Goal: Task Accomplishment & Management: Use online tool/utility

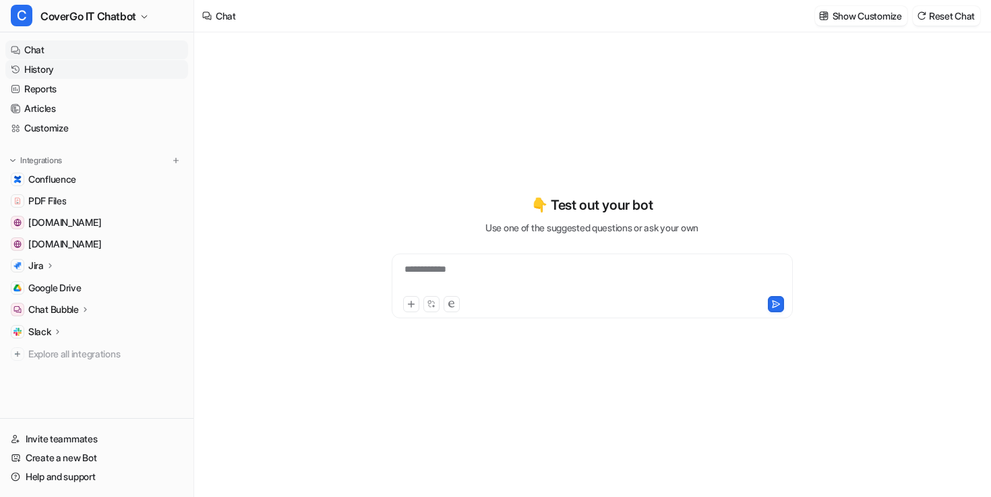
type textarea "**********"
click at [57, 69] on link "History" at bounding box center [96, 69] width 183 height 19
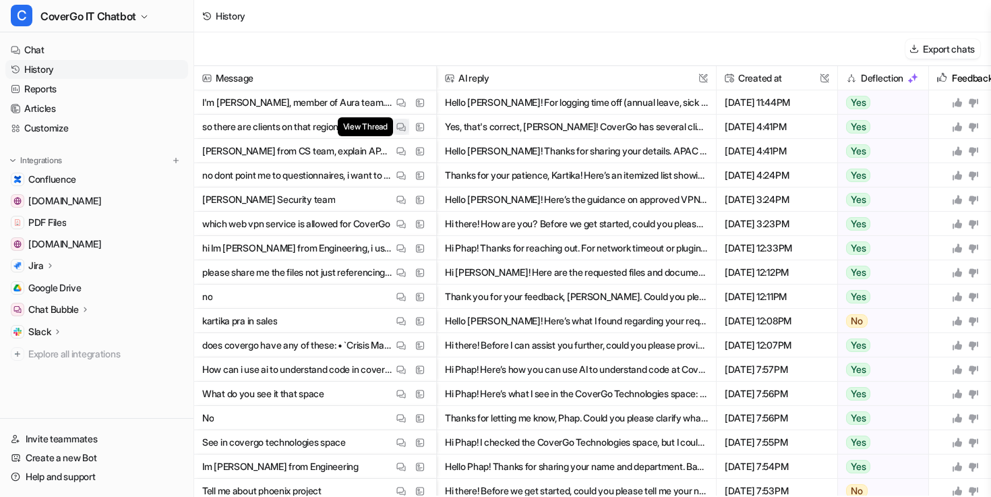
click at [406, 124] on button "View Thread" at bounding box center [401, 127] width 16 height 16
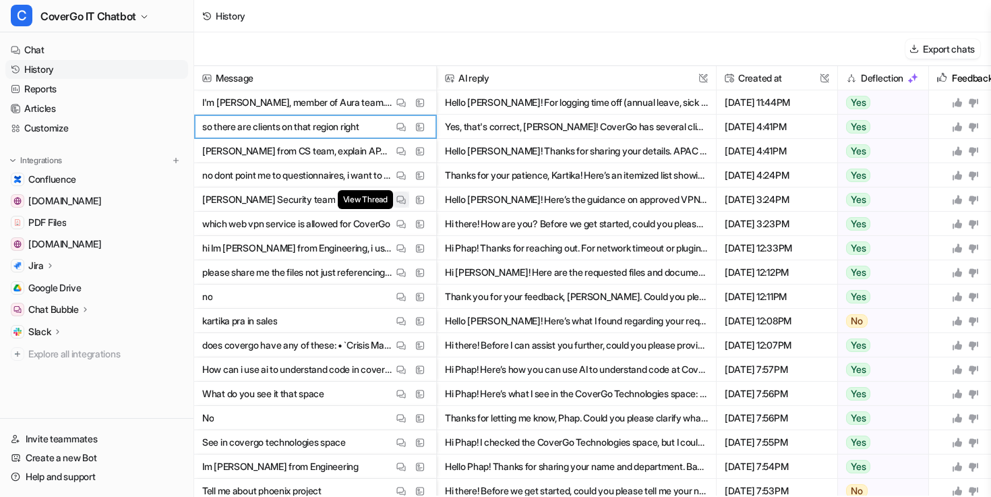
click at [397, 198] on img at bounding box center [401, 200] width 9 height 10
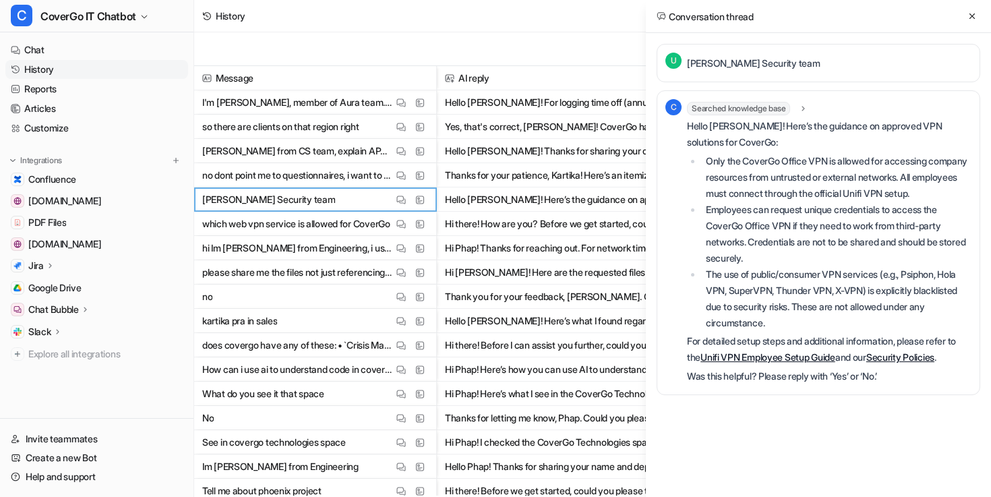
click at [391, 175] on p "no dont point me to questionnaires, i want to know which of the following docum…" at bounding box center [297, 175] width 191 height 24
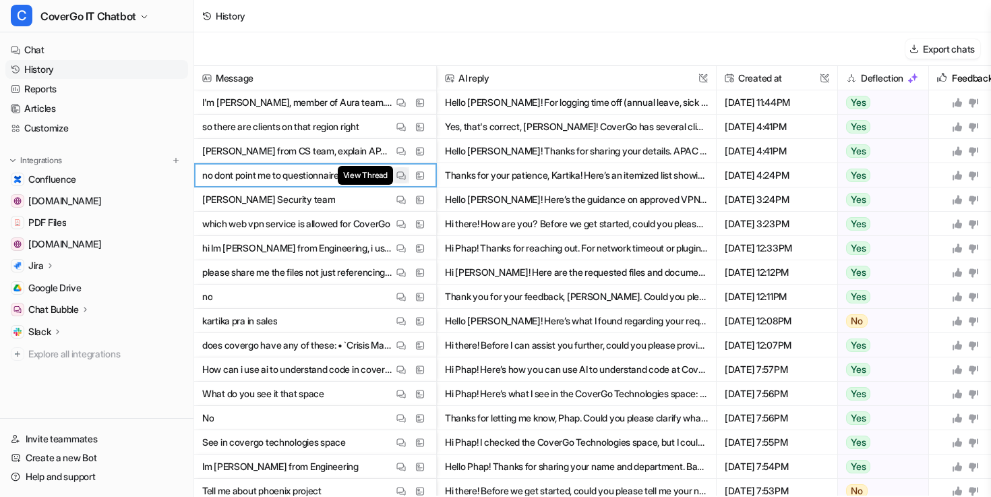
click at [399, 173] on img at bounding box center [401, 176] width 9 height 10
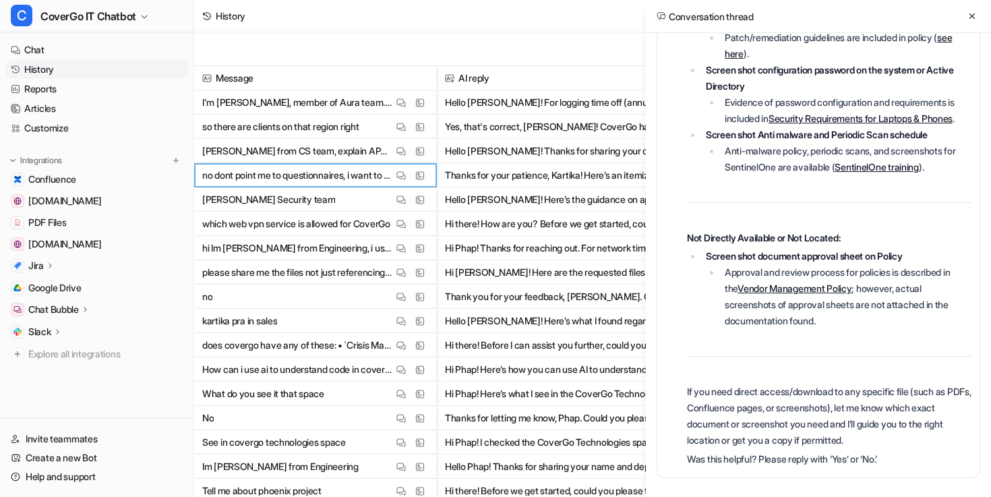
scroll to position [800, 0]
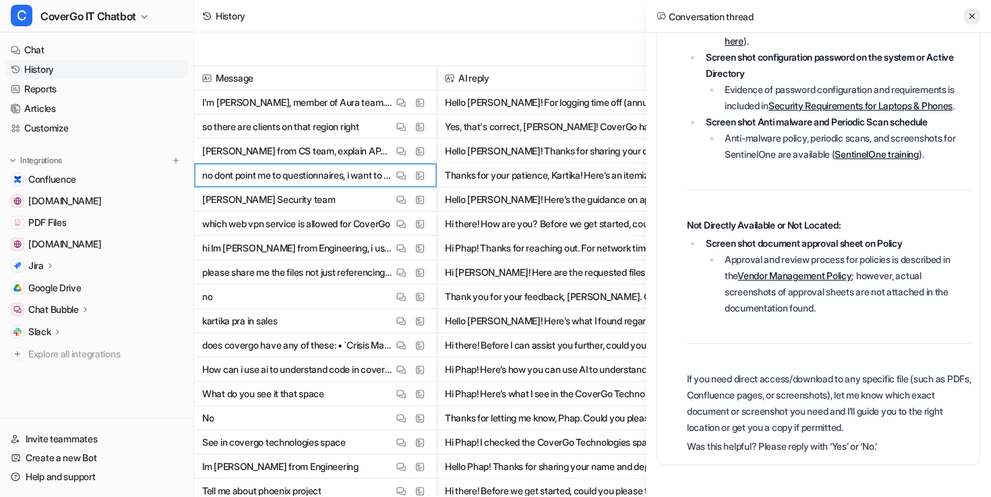
click at [972, 19] on icon at bounding box center [972, 15] width 9 height 9
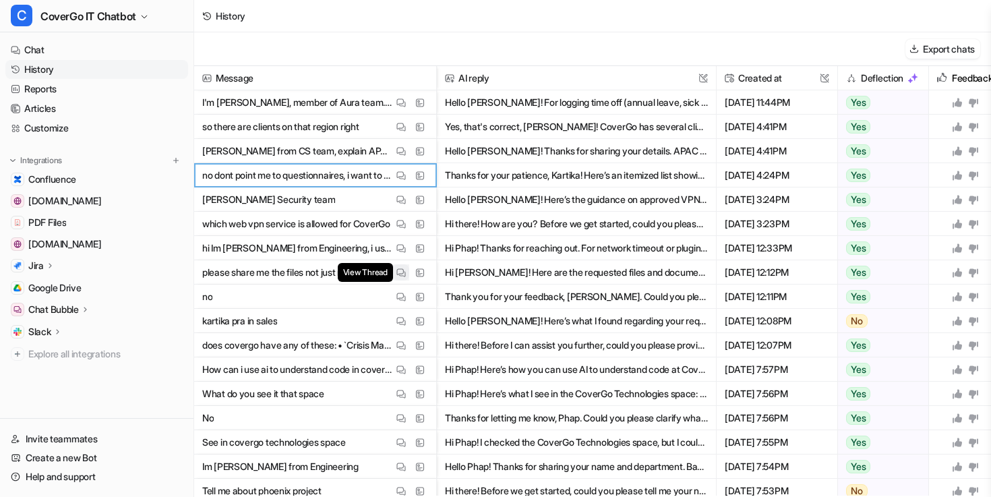
click at [401, 270] on img at bounding box center [401, 273] width 9 height 10
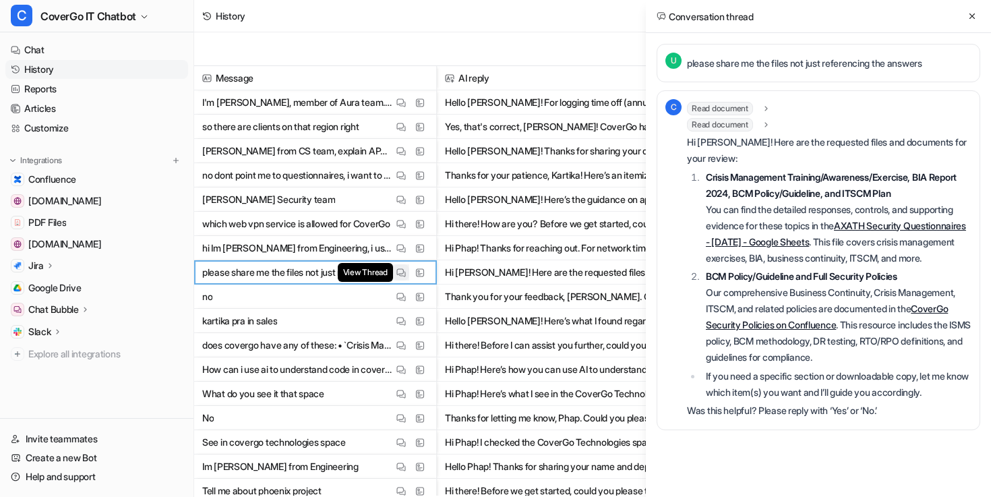
scroll to position [0, 0]
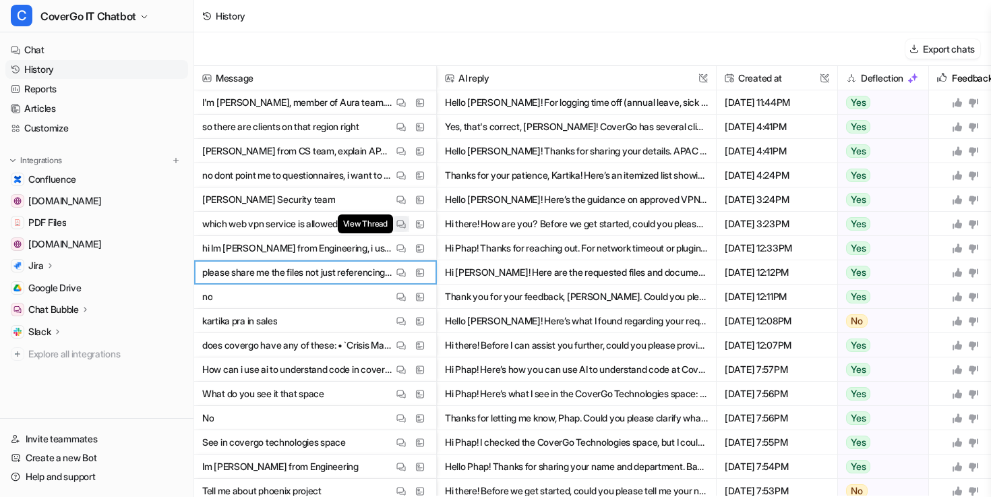
click at [394, 224] on button "View Thread" at bounding box center [401, 224] width 16 height 16
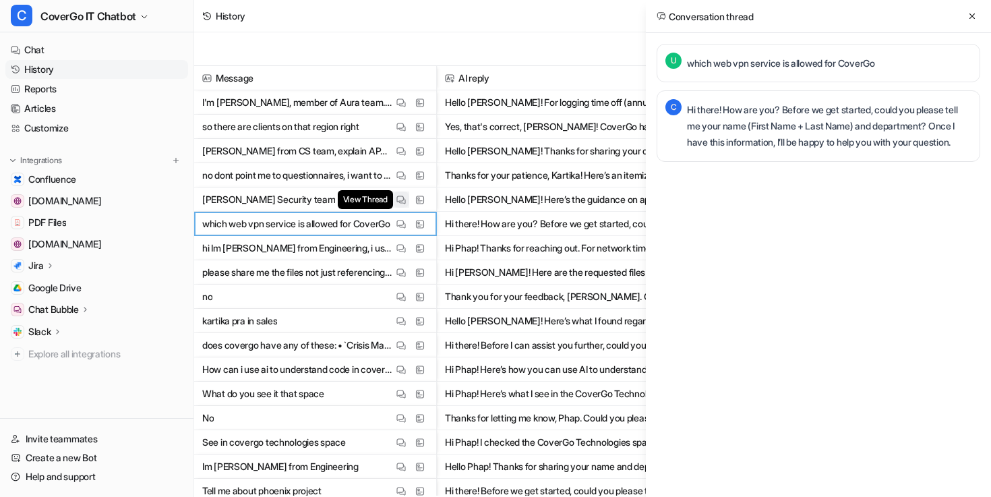
click at [403, 202] on img at bounding box center [401, 200] width 9 height 10
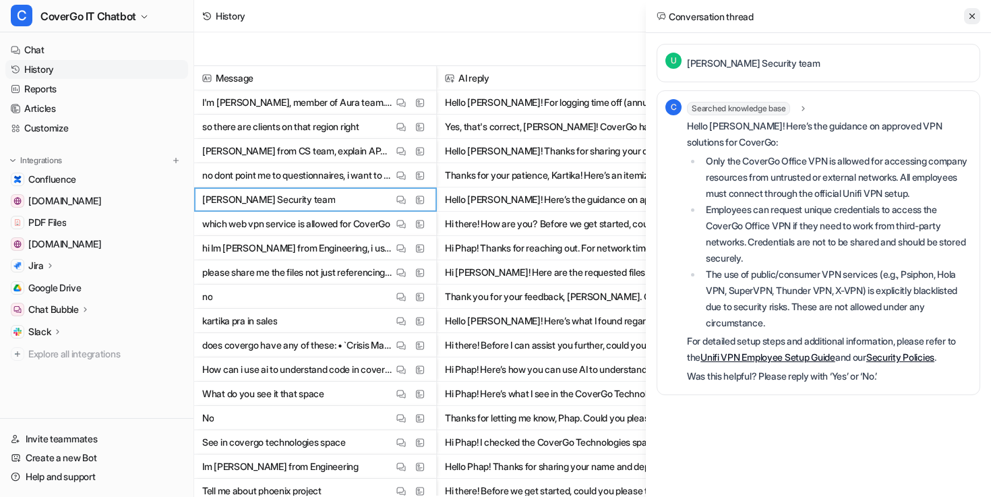
click at [970, 11] on icon at bounding box center [972, 15] width 9 height 9
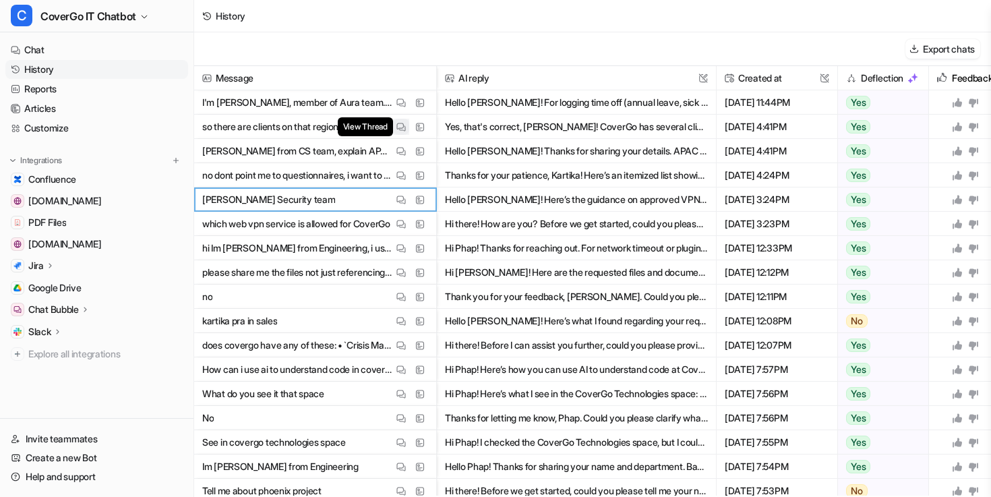
click at [404, 122] on img at bounding box center [401, 127] width 9 height 10
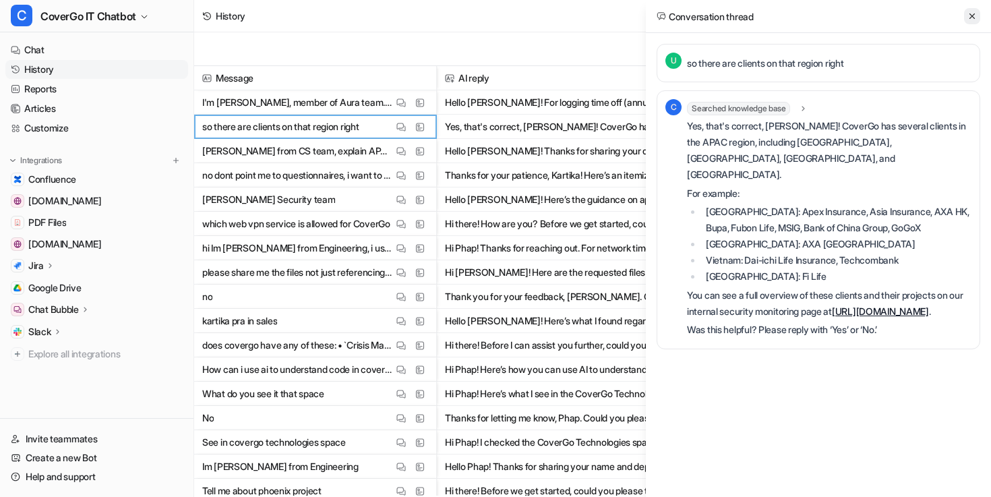
click at [970, 16] on icon at bounding box center [972, 15] width 9 height 9
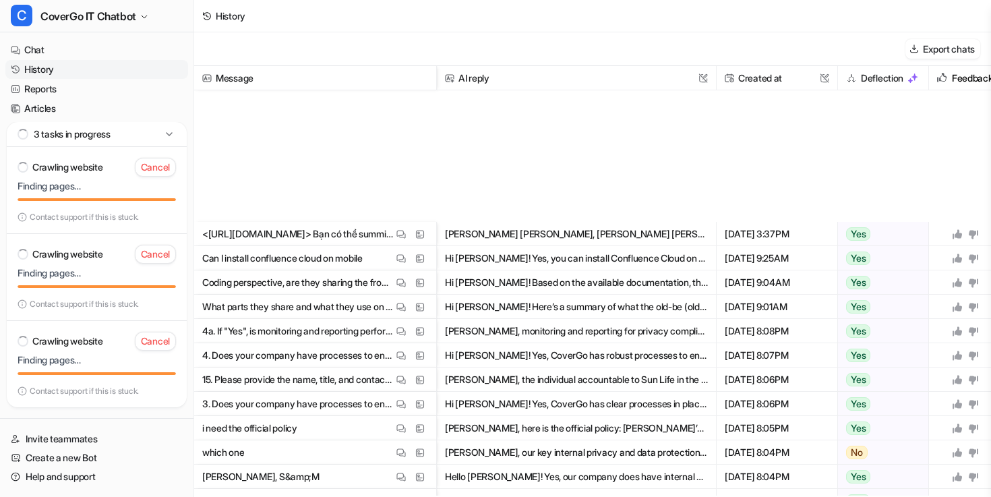
scroll to position [1115, 0]
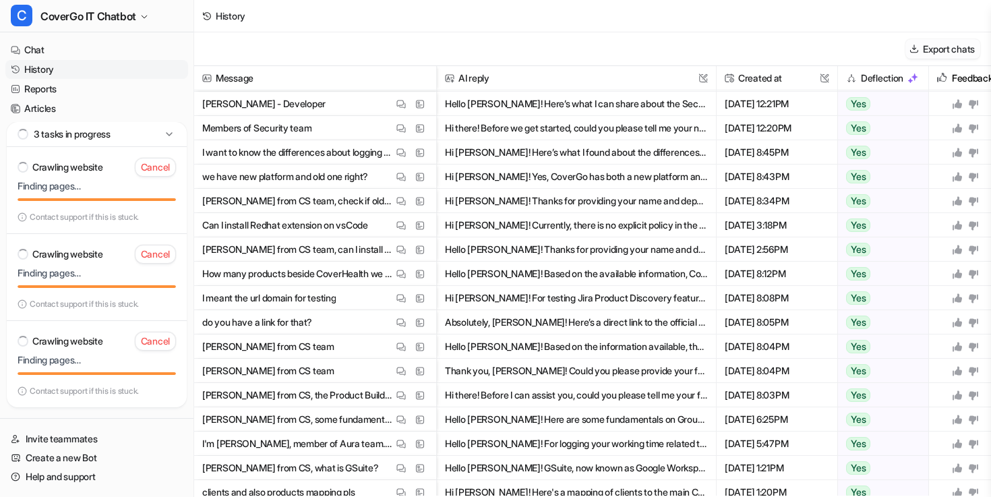
click at [934, 44] on button "Export chats" at bounding box center [943, 49] width 75 height 20
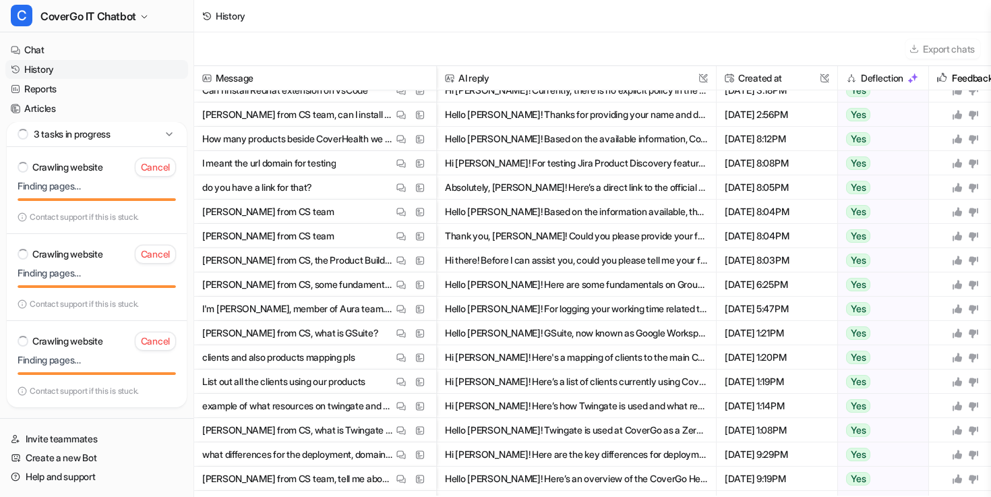
scroll to position [1255, 0]
